Goal: Task Accomplishment & Management: Manage account settings

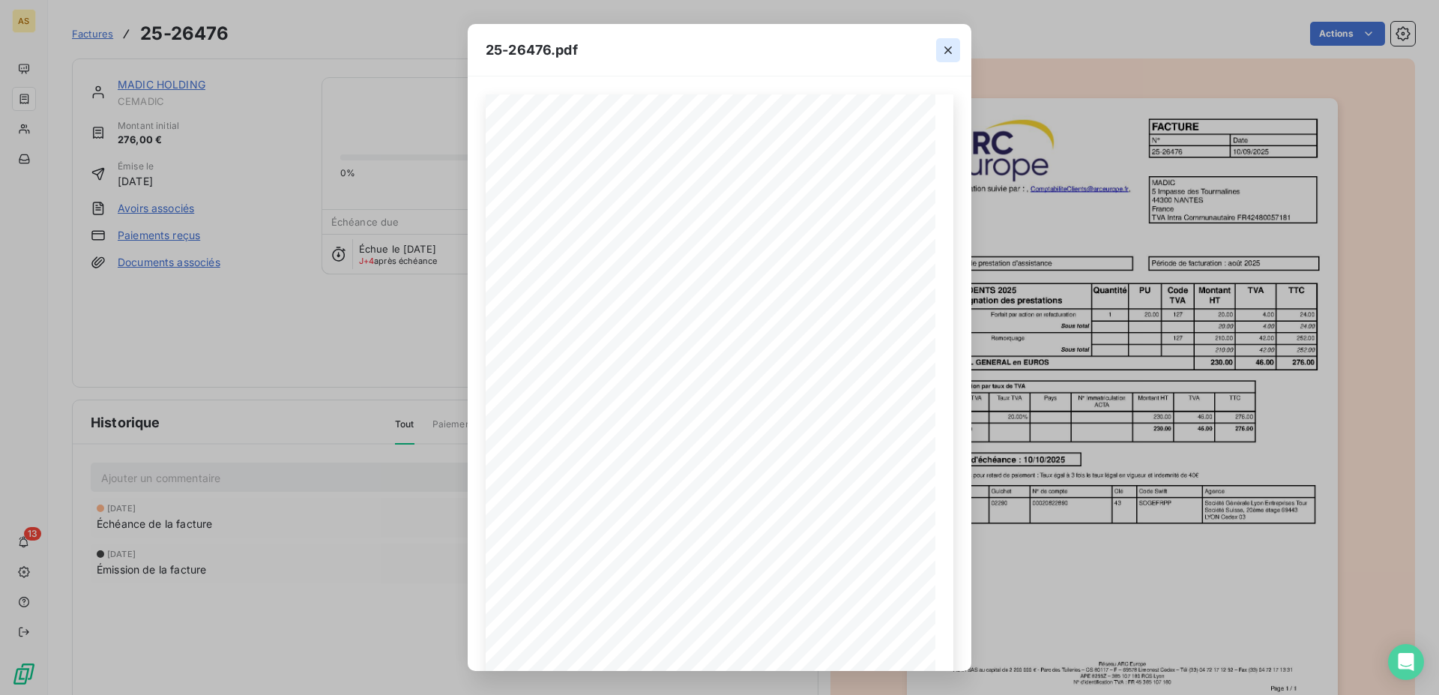
click at [958, 51] on button "button" at bounding box center [948, 50] width 24 height 24
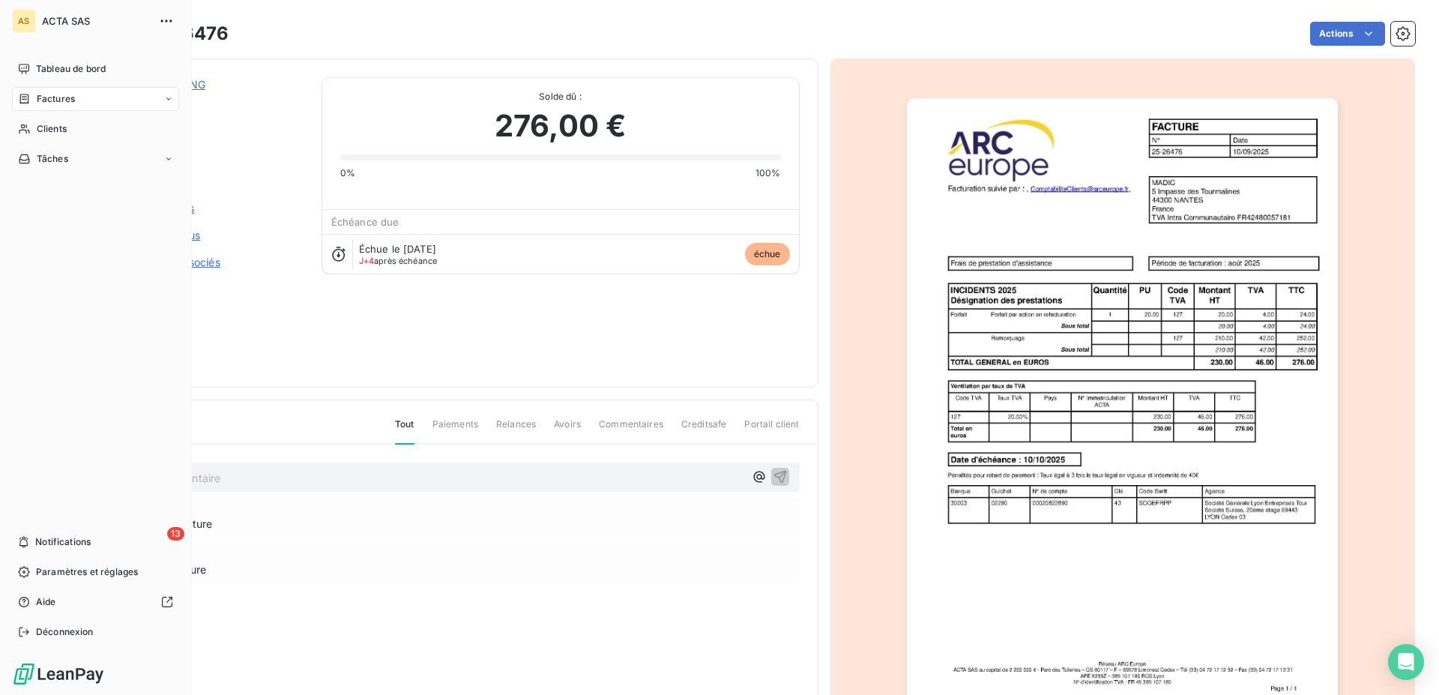
click at [33, 26] on div "AS" at bounding box center [24, 21] width 24 height 24
click at [23, 16] on div "AS" at bounding box center [24, 21] width 24 height 24
click at [64, 79] on div "Tableau de bord" at bounding box center [95, 69] width 167 height 24
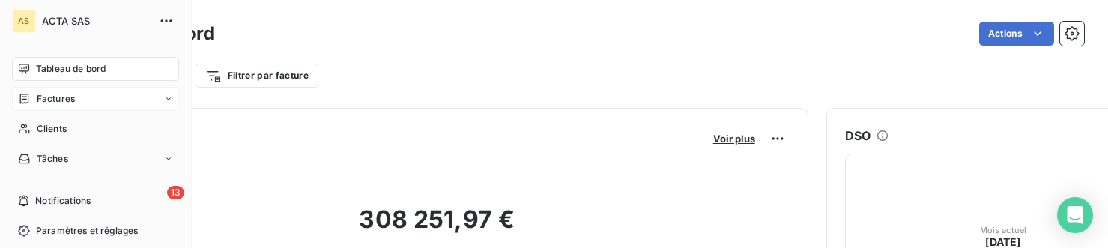
click at [62, 94] on span "Factures" at bounding box center [56, 98] width 38 height 13
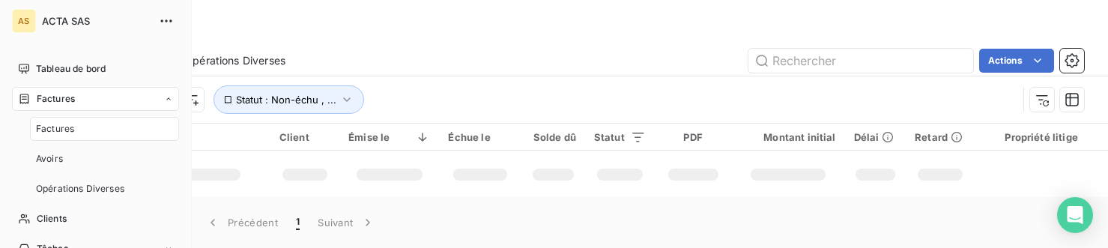
click at [62, 94] on span "Factures" at bounding box center [56, 98] width 38 height 13
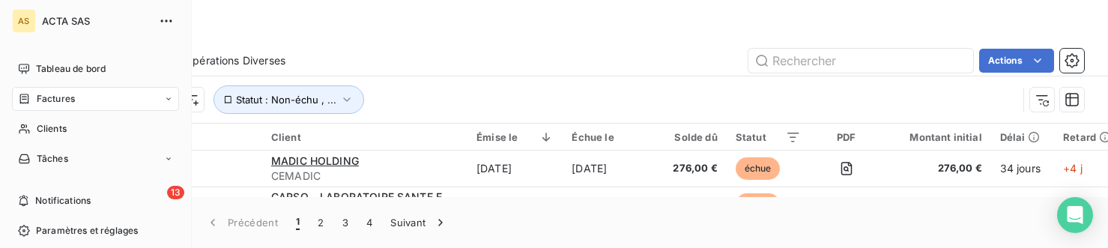
click at [62, 94] on span "Factures" at bounding box center [56, 98] width 38 height 13
click at [58, 95] on span "Factures" at bounding box center [56, 98] width 38 height 13
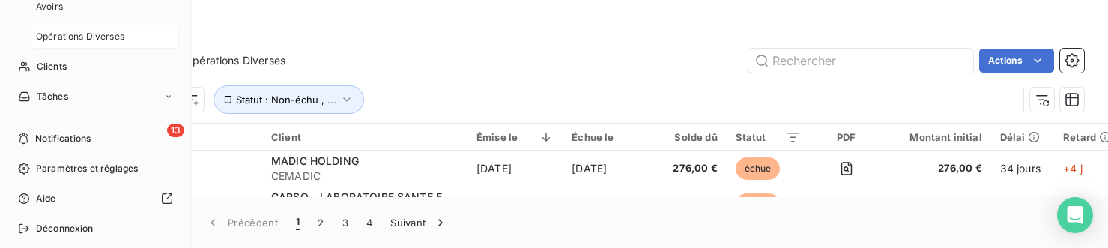
scroll to position [153, 0]
click at [64, 106] on div "Tâches" at bounding box center [95, 96] width 167 height 24
